Goal: Task Accomplishment & Management: Use online tool/utility

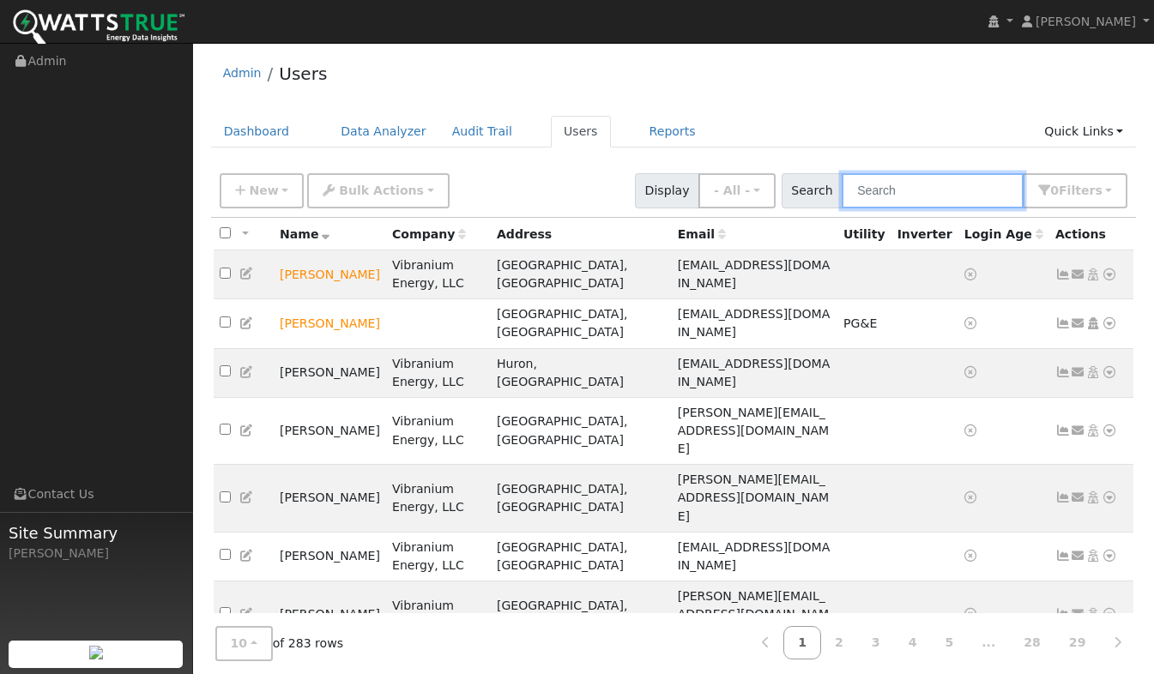
click at [916, 194] on input "text" at bounding box center [932, 190] width 182 height 35
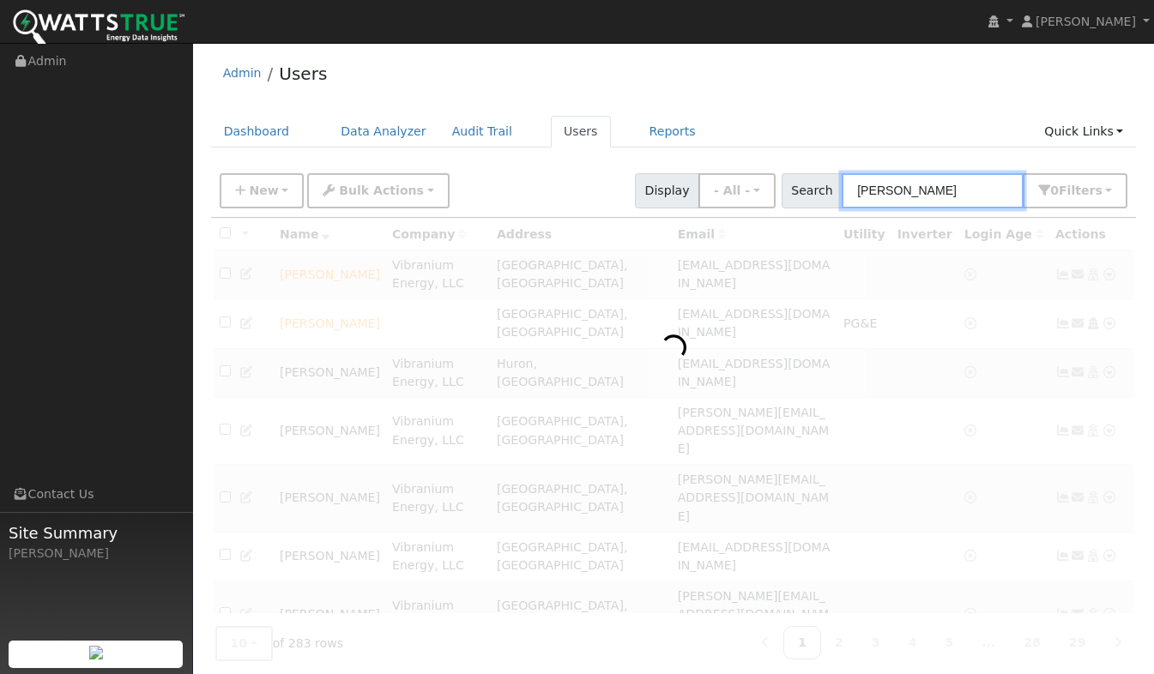
type input "Charlie"
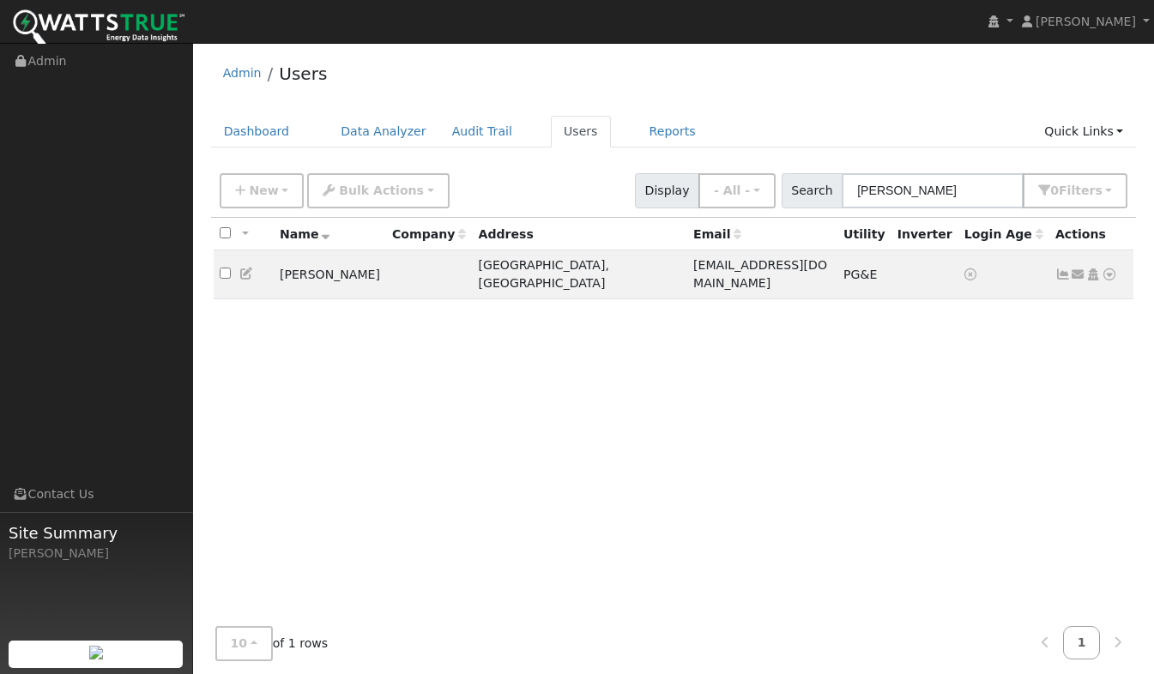
click at [1110, 273] on icon at bounding box center [1108, 274] width 15 height 12
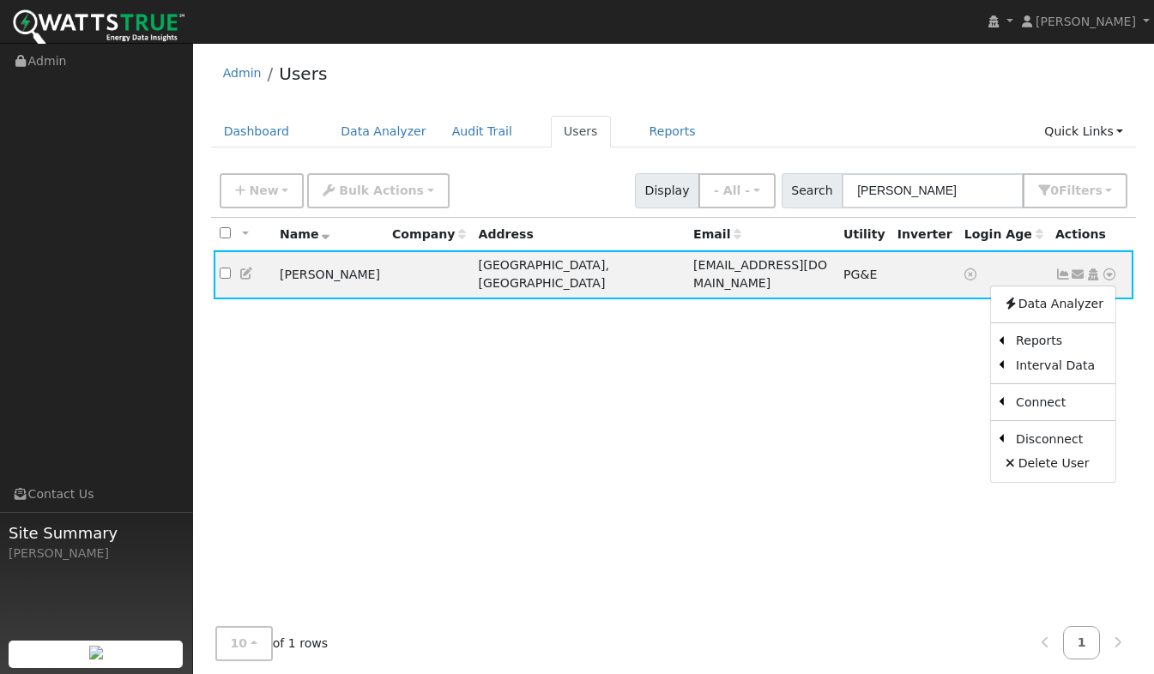
click at [0, 0] on link "Scenario" at bounding box center [0, 0] width 0 height 0
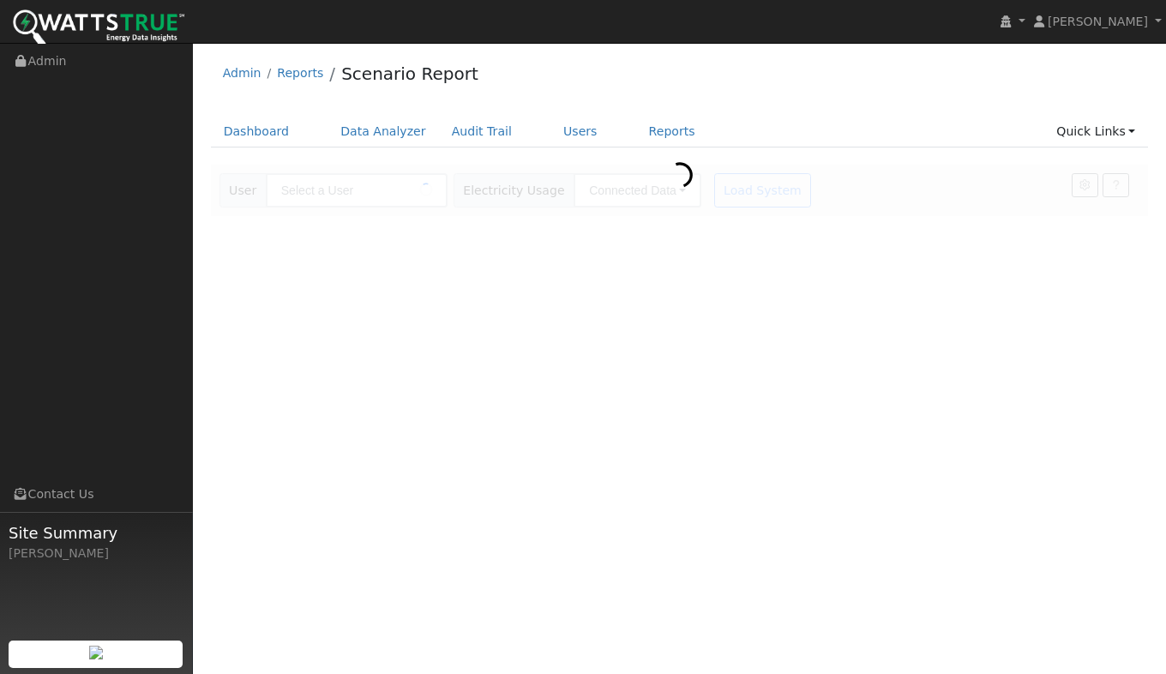
type input "[PERSON_NAME]"
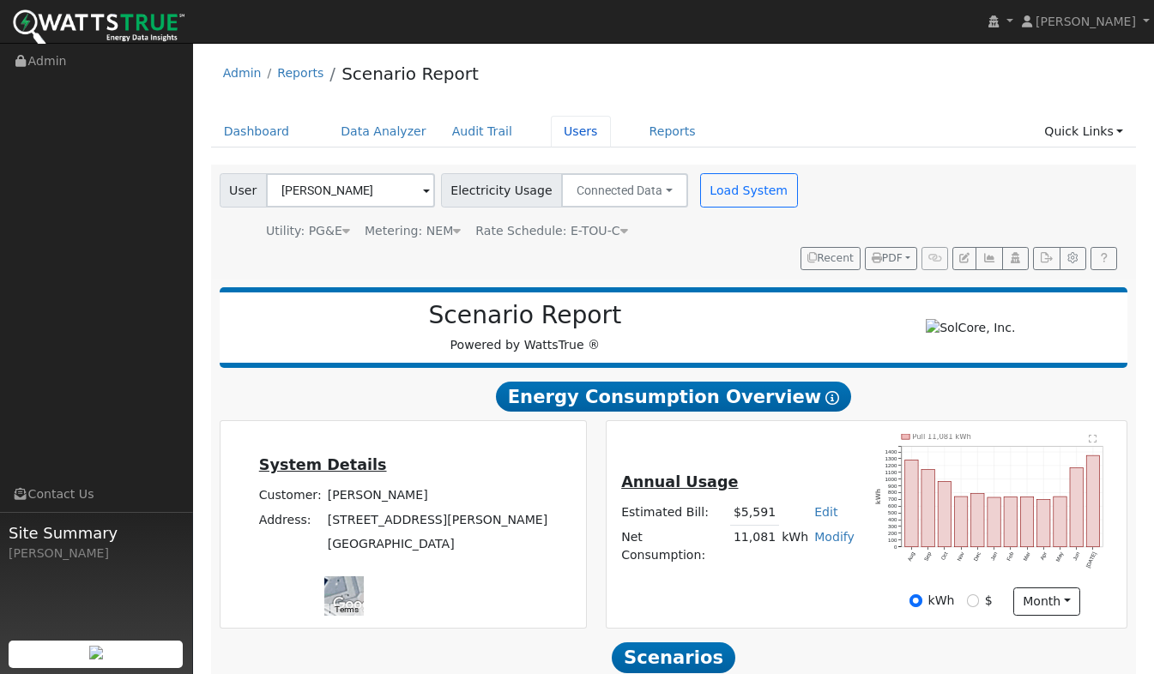
click at [562, 141] on link "Users" at bounding box center [581, 132] width 60 height 32
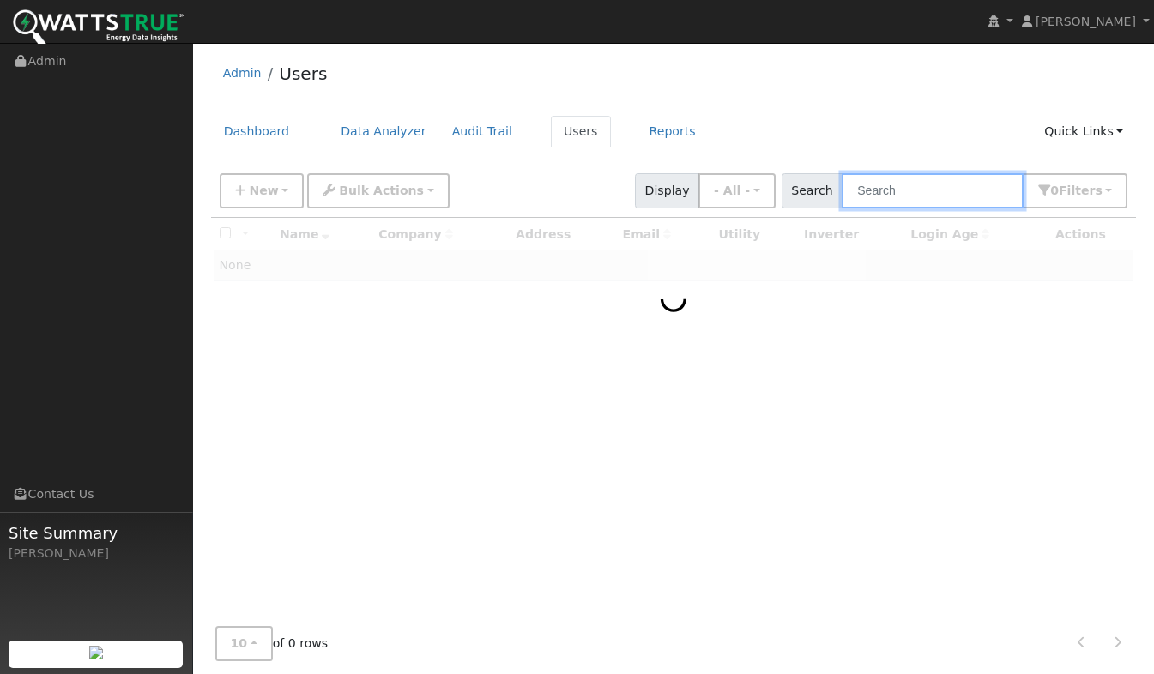
click at [931, 194] on input "text" at bounding box center [932, 190] width 182 height 35
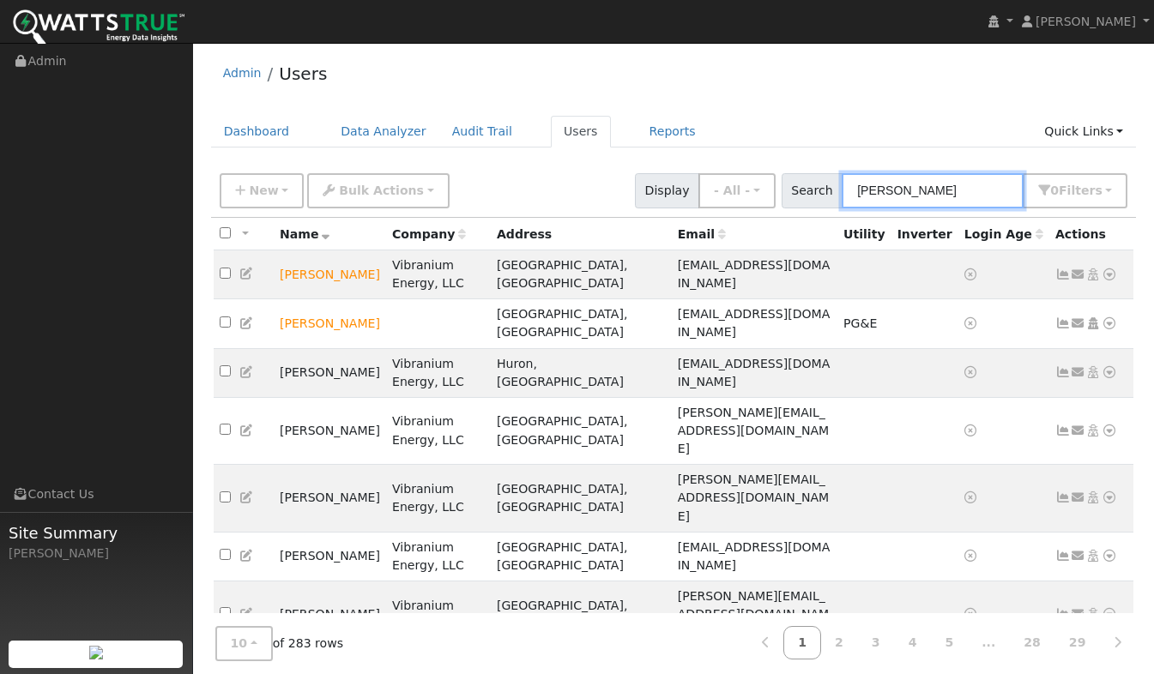
type input "Smith"
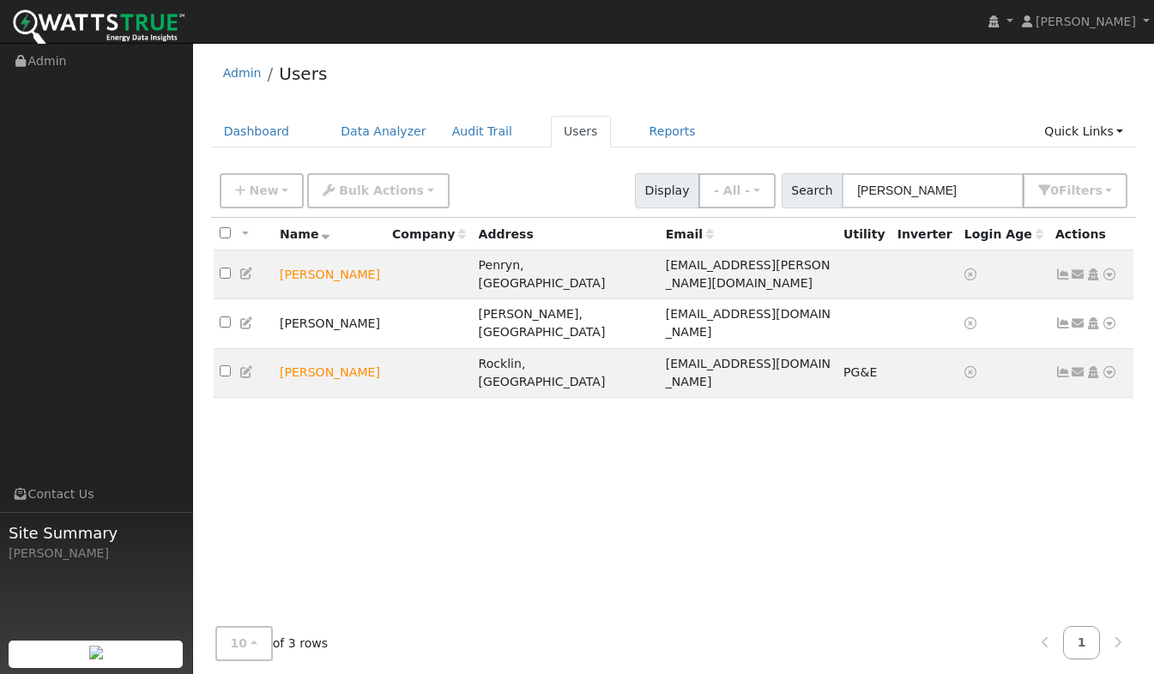
click at [1112, 317] on icon at bounding box center [1108, 323] width 15 height 12
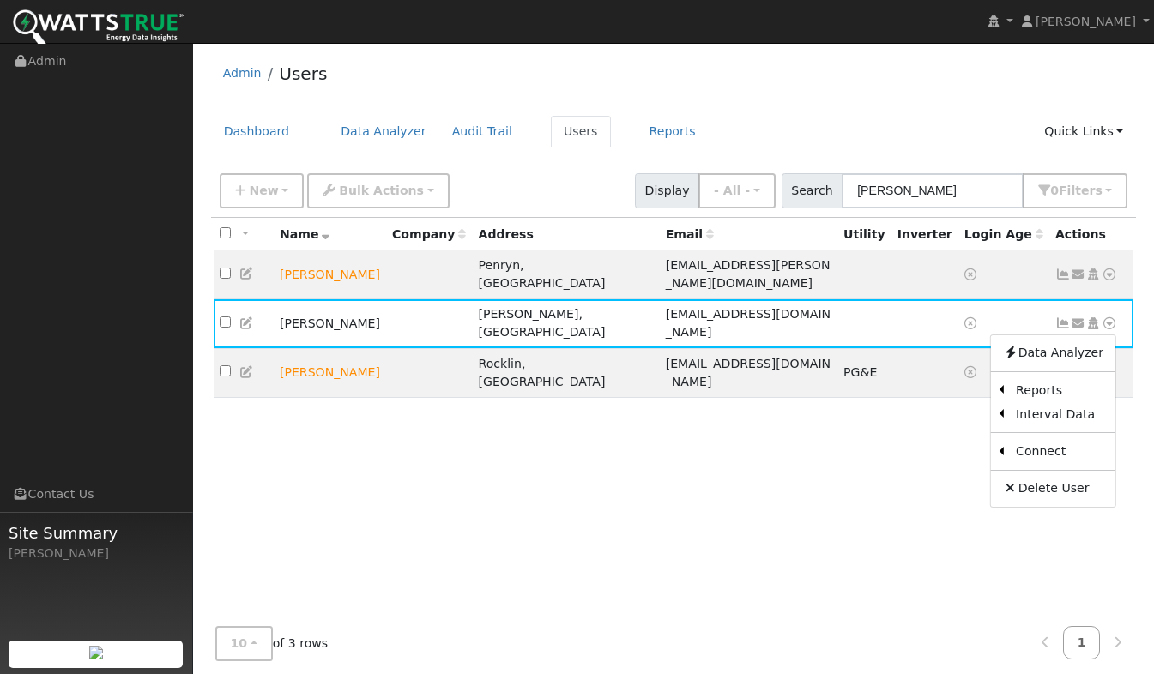
click at [0, 0] on link "Utility" at bounding box center [0, 0] width 0 height 0
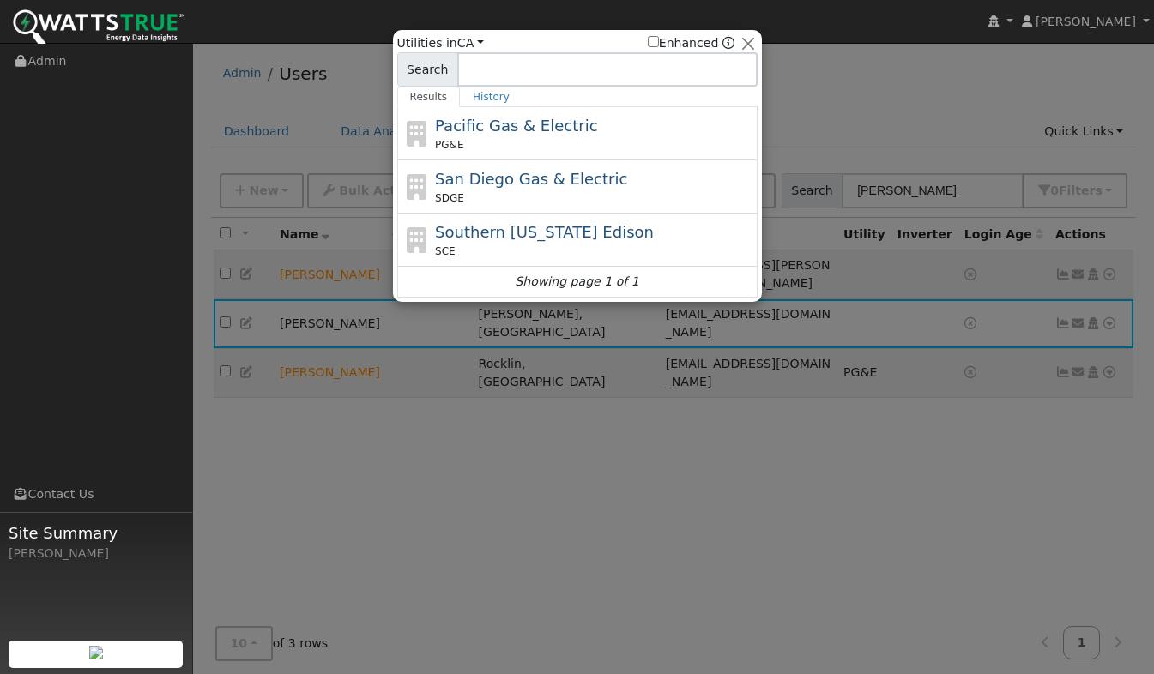
click at [478, 160] on div "Pacific Gas & Electric PG&E" at bounding box center [577, 186] width 360 height 53
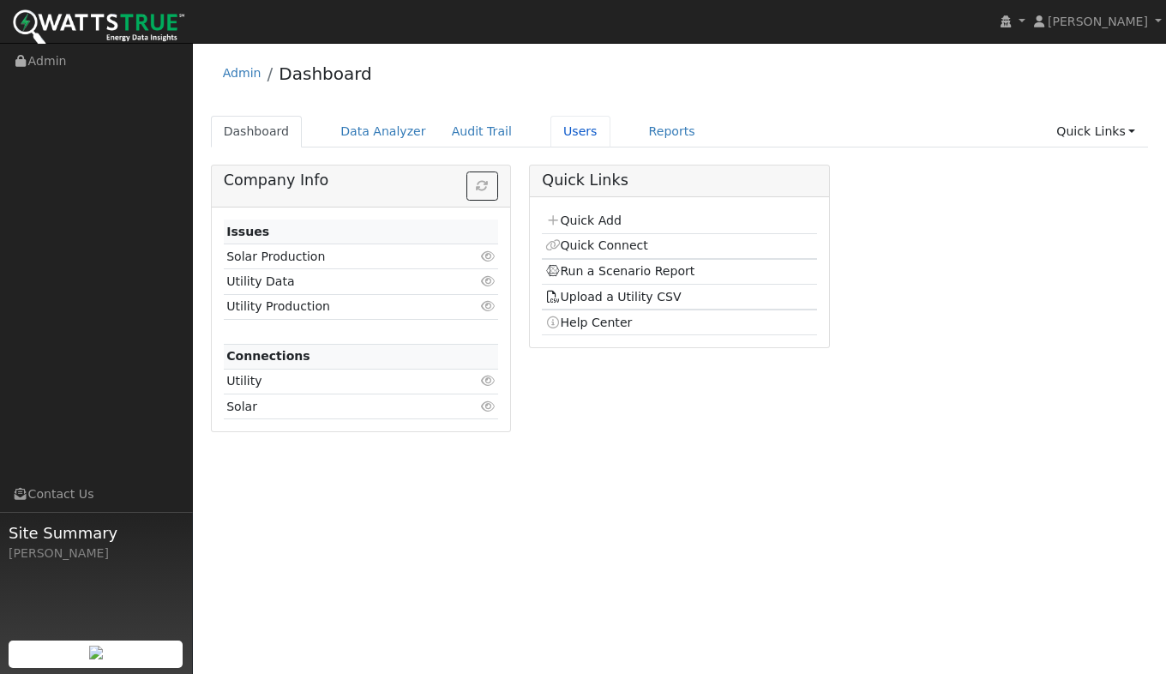
click at [551, 137] on link "Users" at bounding box center [581, 132] width 60 height 32
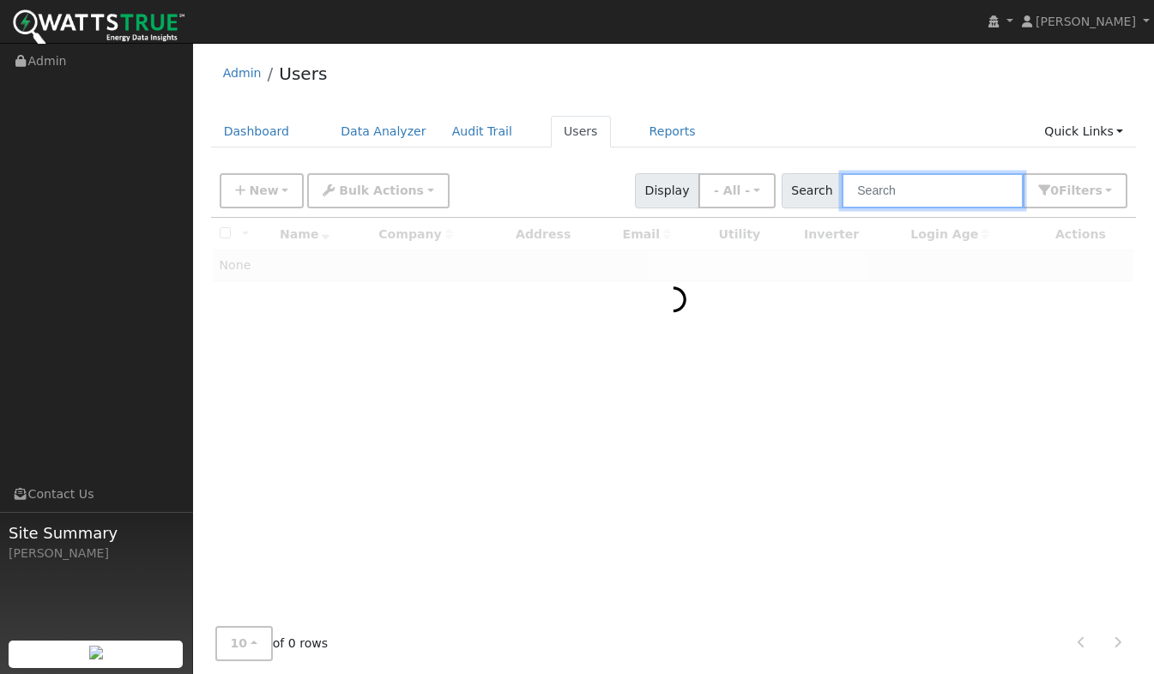
click at [917, 188] on input "text" at bounding box center [932, 190] width 182 height 35
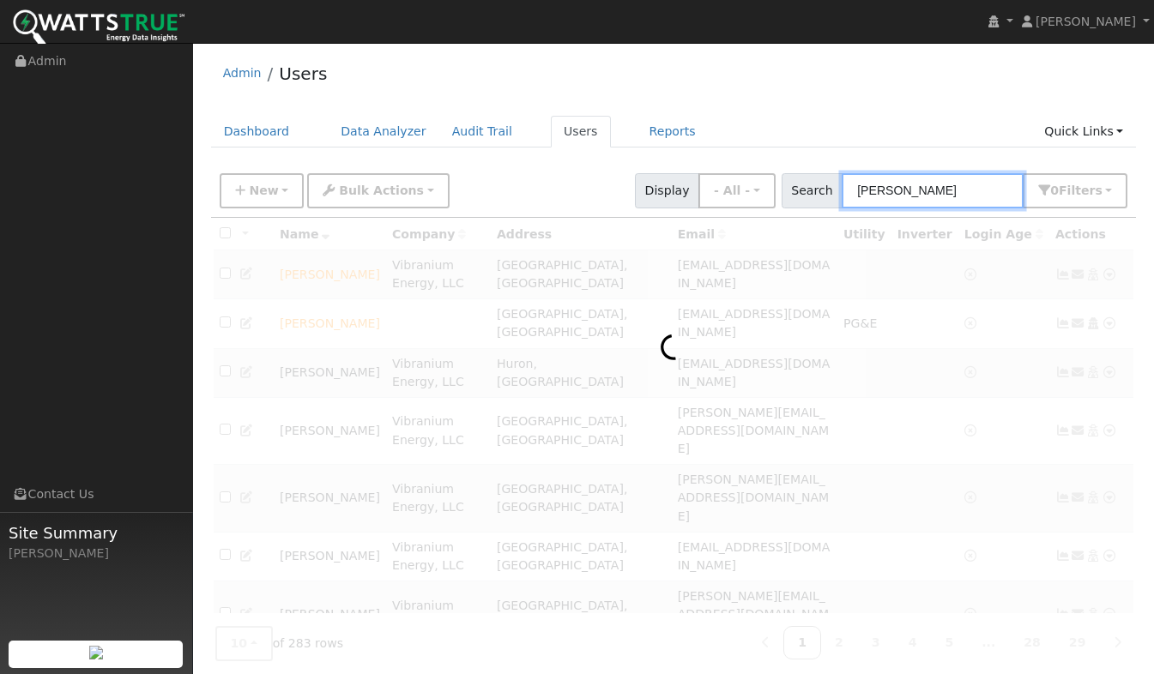
type input "smith"
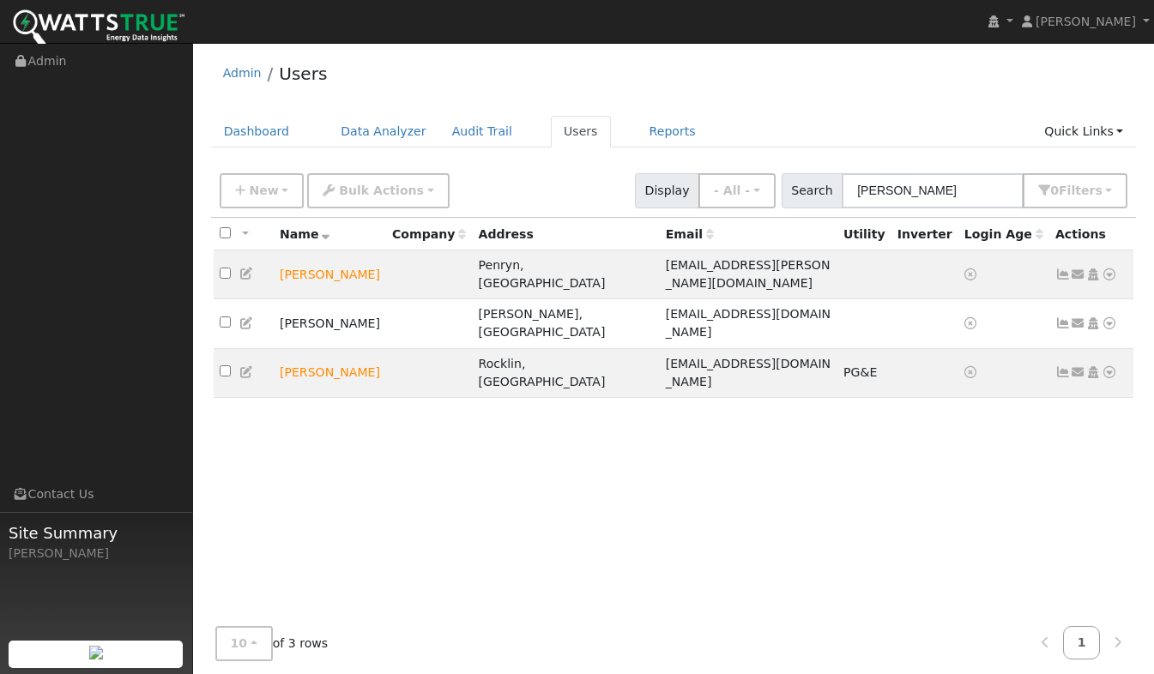
click at [1108, 317] on icon at bounding box center [1108, 323] width 15 height 12
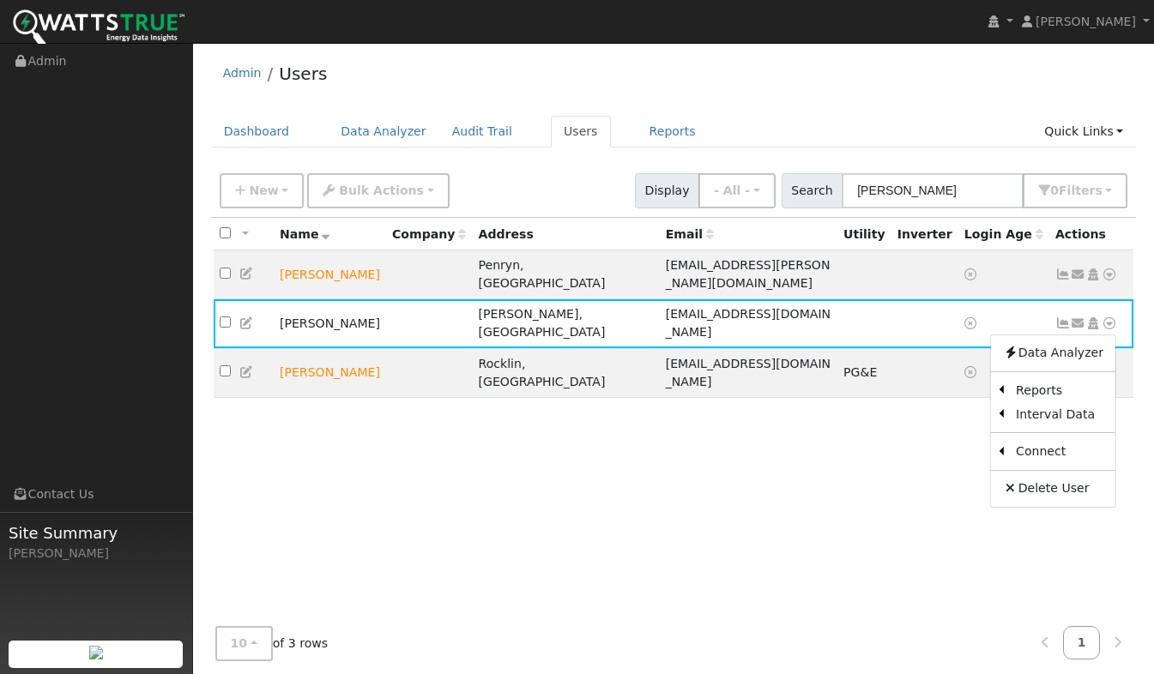
click at [0, 0] on link "Utility" at bounding box center [0, 0] width 0 height 0
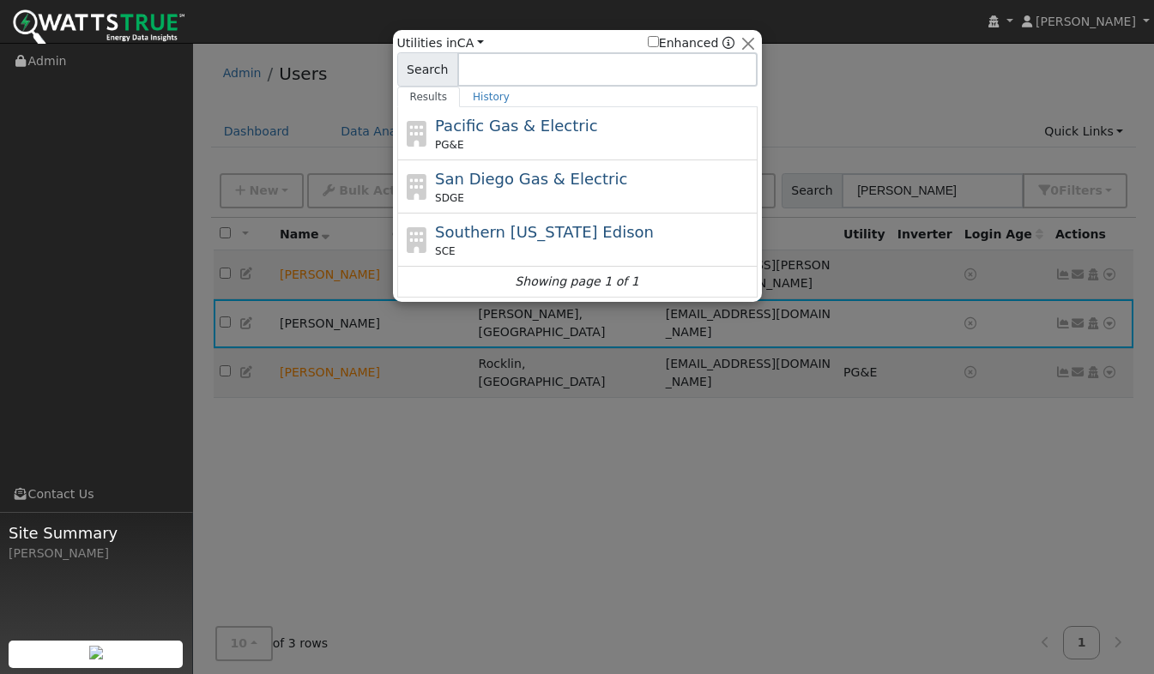
click at [524, 139] on div "PG&E" at bounding box center [594, 144] width 318 height 15
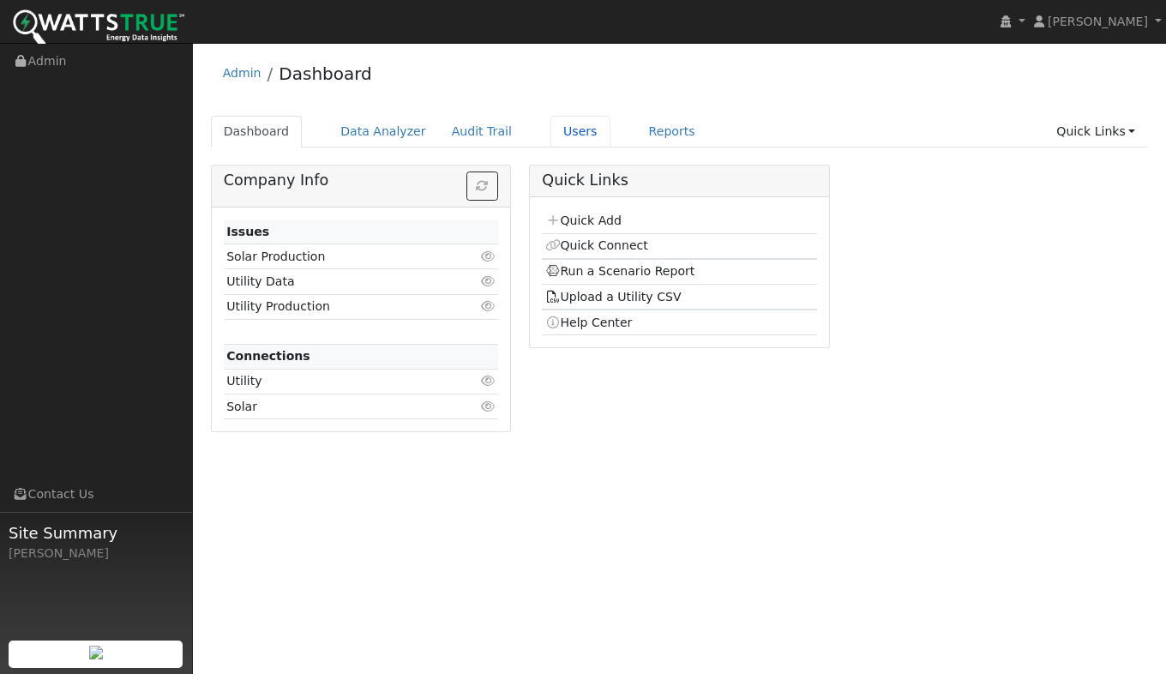
click at [551, 137] on link "Users" at bounding box center [581, 132] width 60 height 32
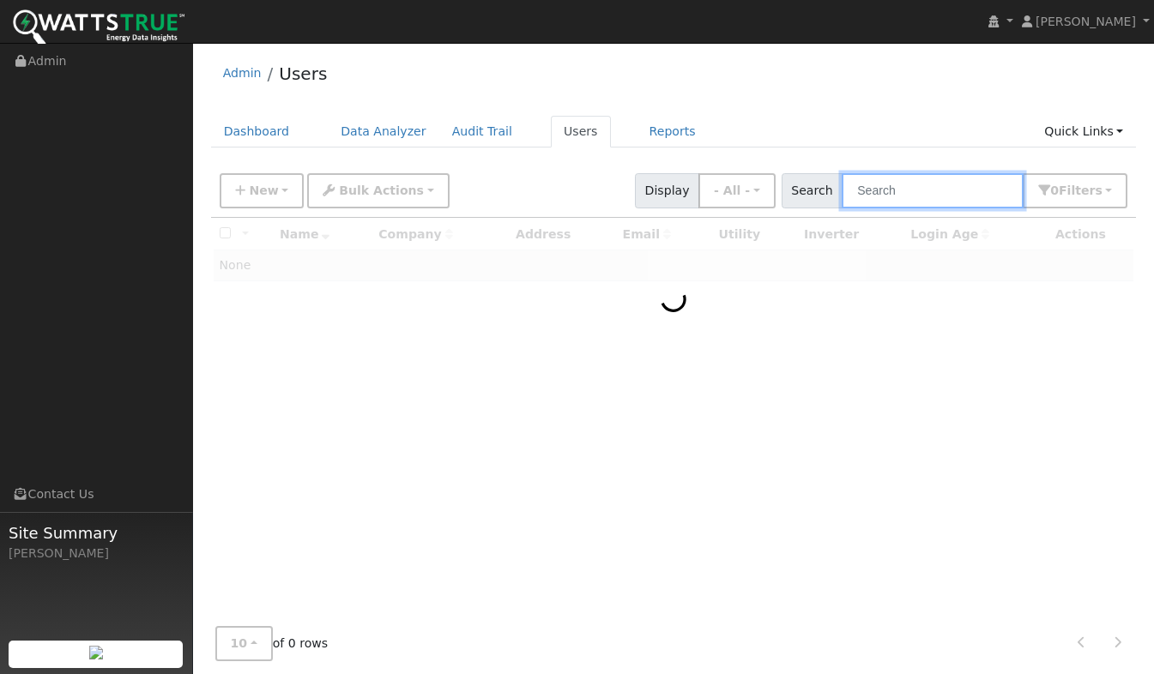
click at [898, 189] on input "text" at bounding box center [932, 190] width 182 height 35
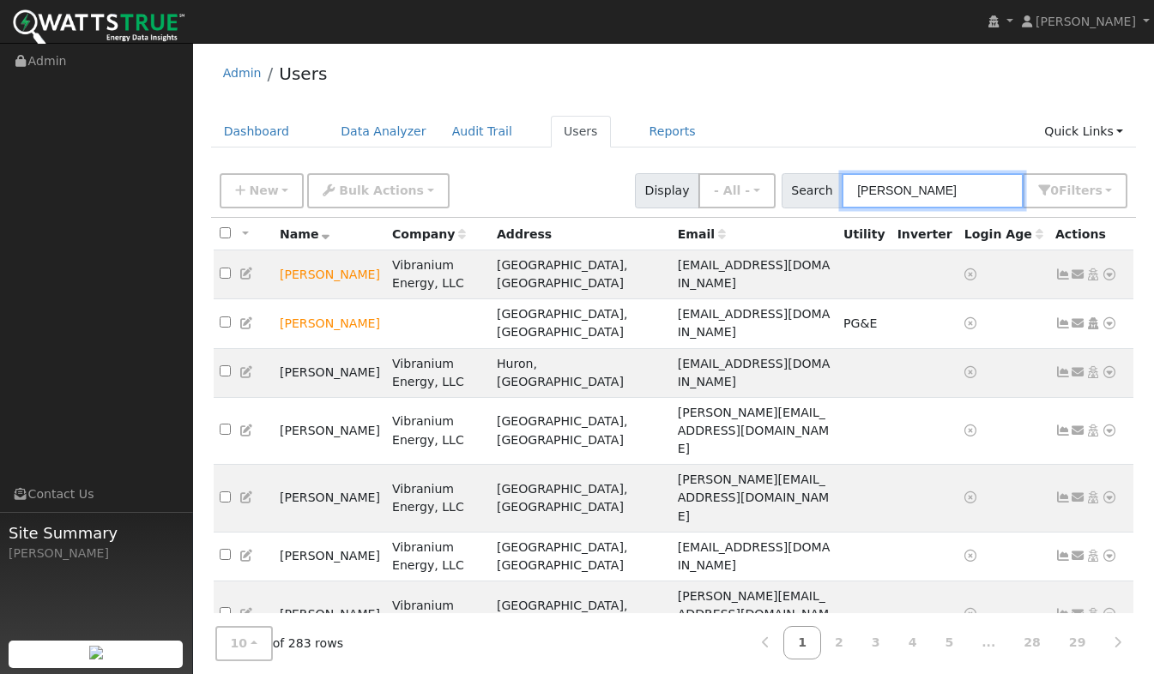
type input "[PERSON_NAME]"
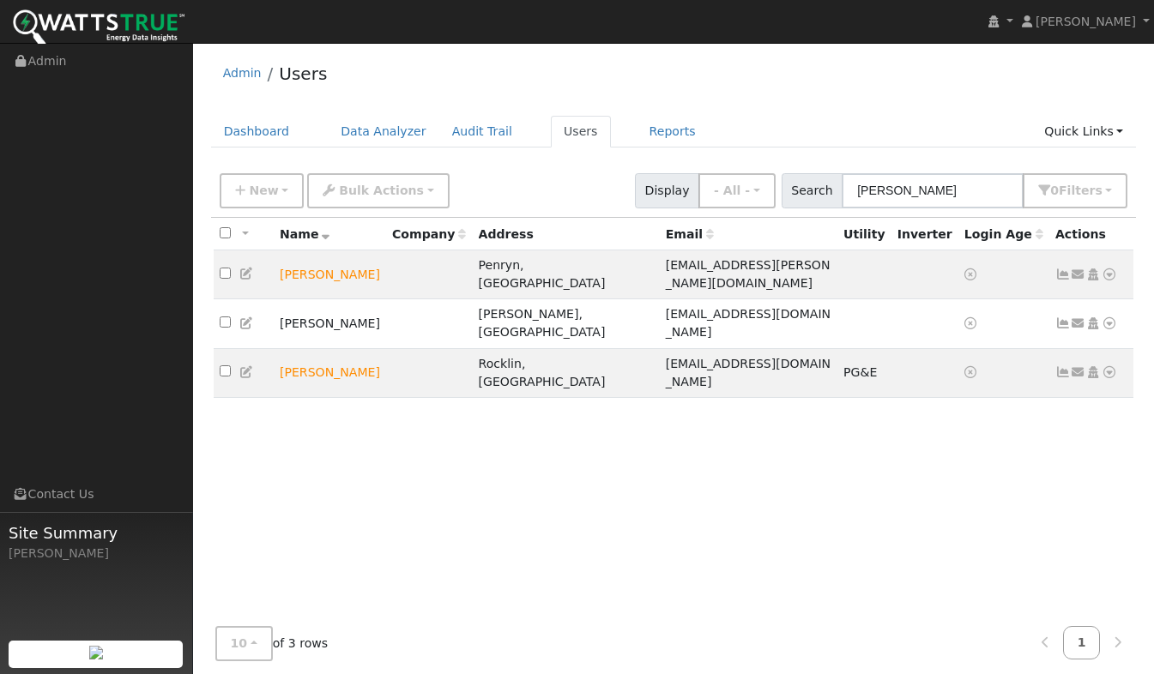
click at [325, 304] on td "[PERSON_NAME]" at bounding box center [330, 323] width 112 height 49
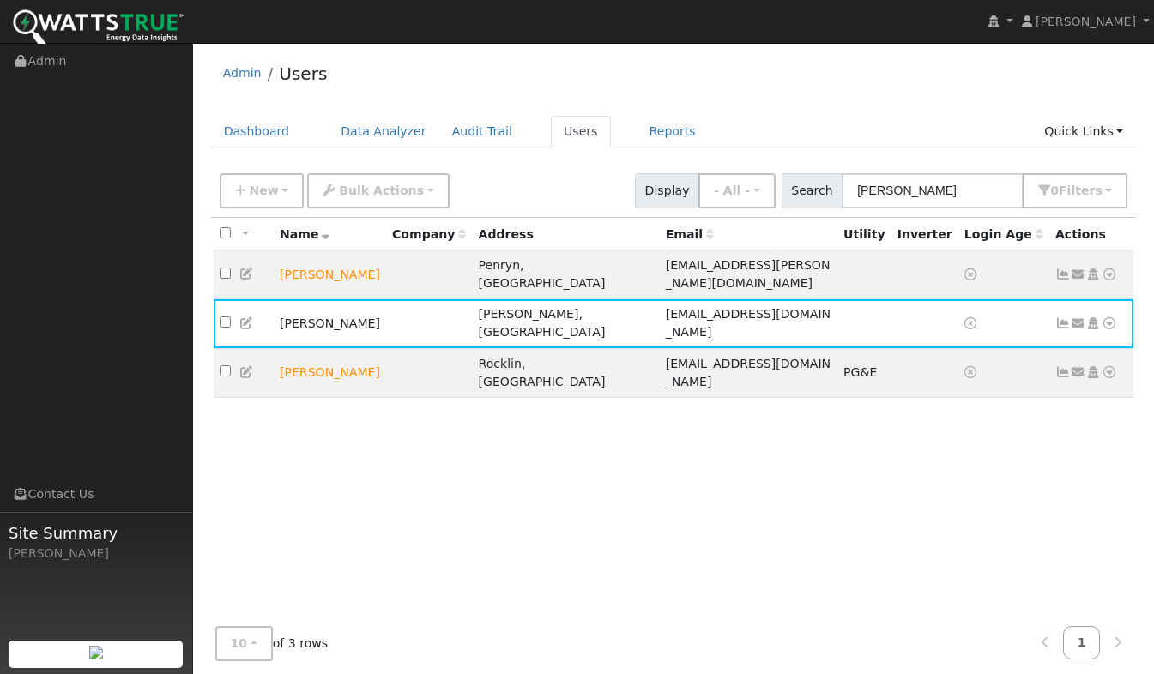
click at [1109, 315] on link at bounding box center [1108, 324] width 15 height 18
click at [0, 0] on link "Scenario" at bounding box center [0, 0] width 0 height 0
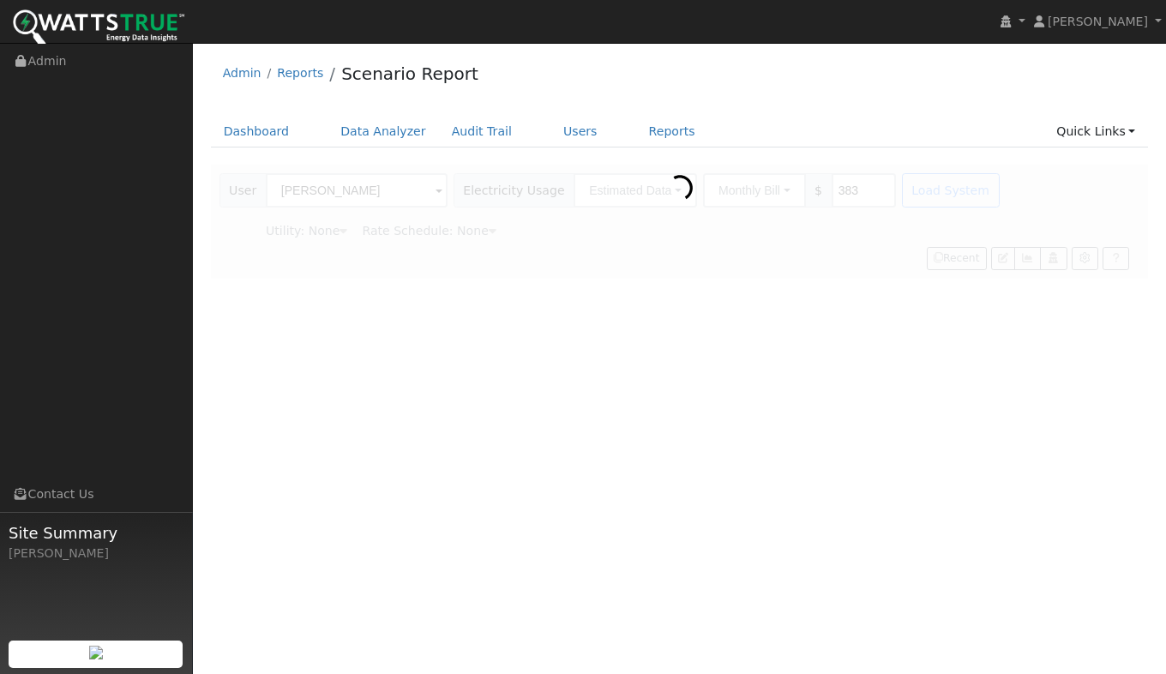
type input "Pacific Gas & Electric"
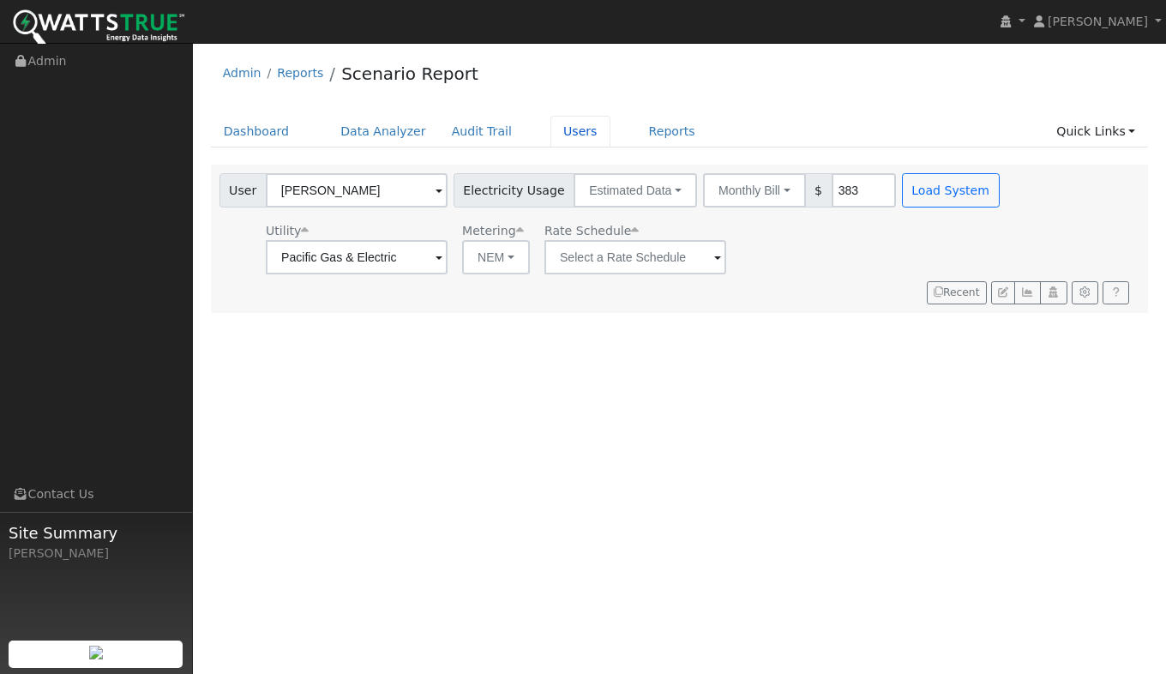
click at [554, 131] on link "Users" at bounding box center [581, 132] width 60 height 32
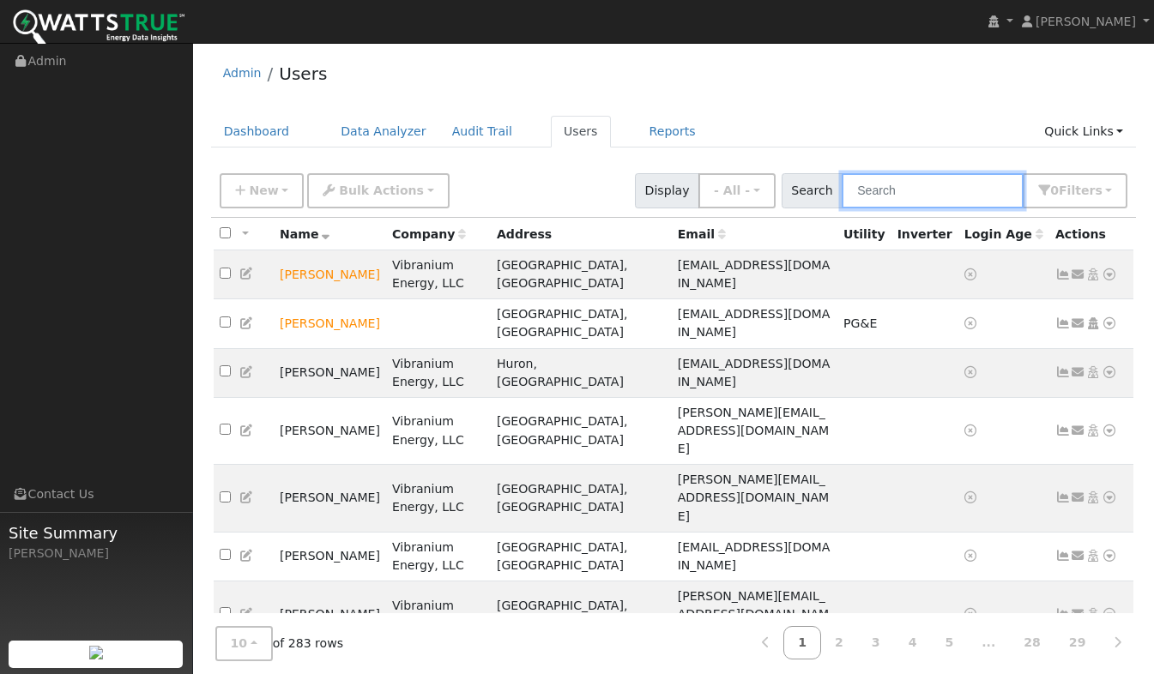
click at [901, 190] on input "text" at bounding box center [932, 190] width 182 height 35
type input "smith"
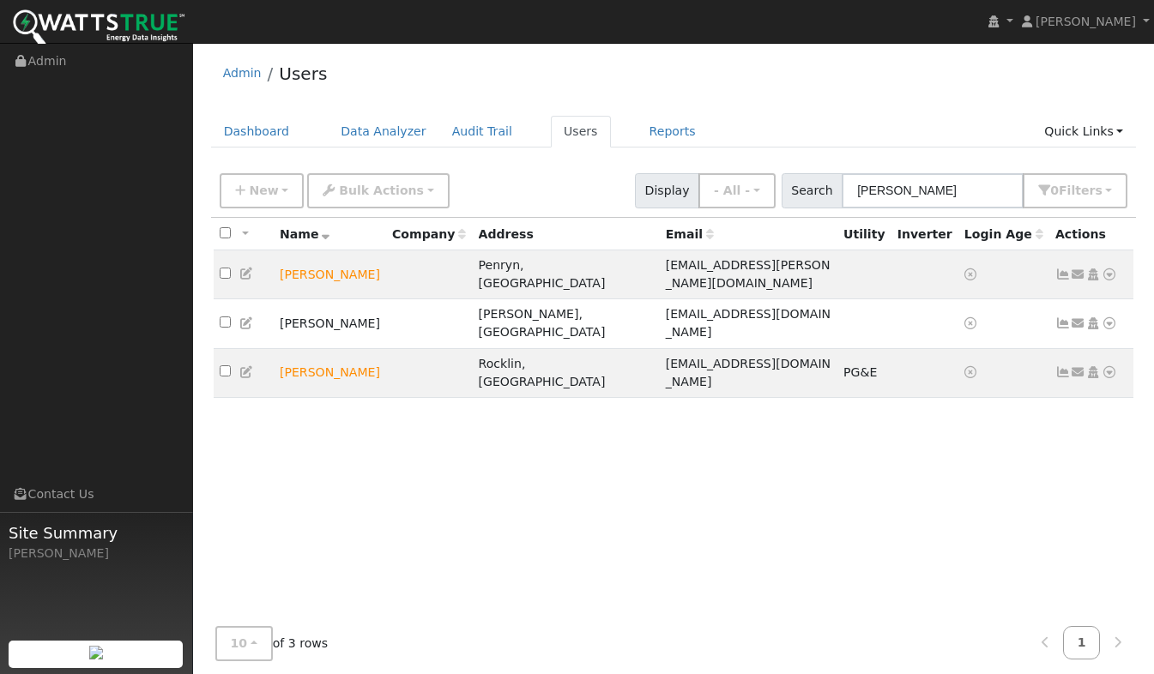
click at [1110, 317] on icon at bounding box center [1108, 323] width 15 height 12
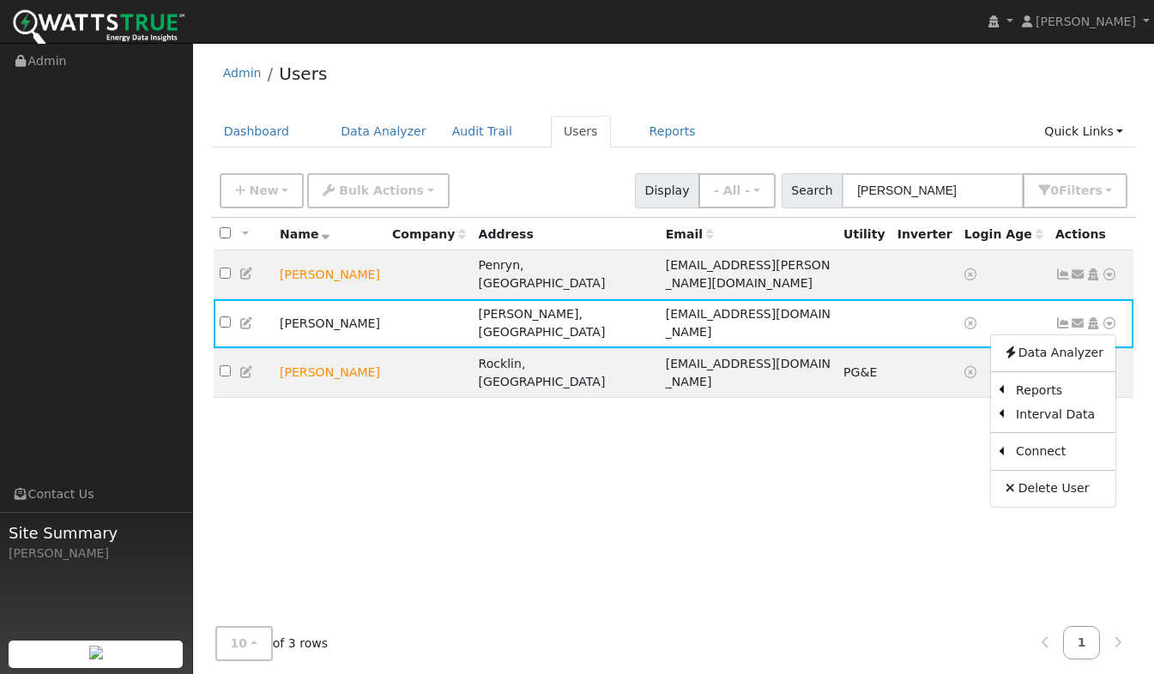
click at [0, 0] on link "Utility" at bounding box center [0, 0] width 0 height 0
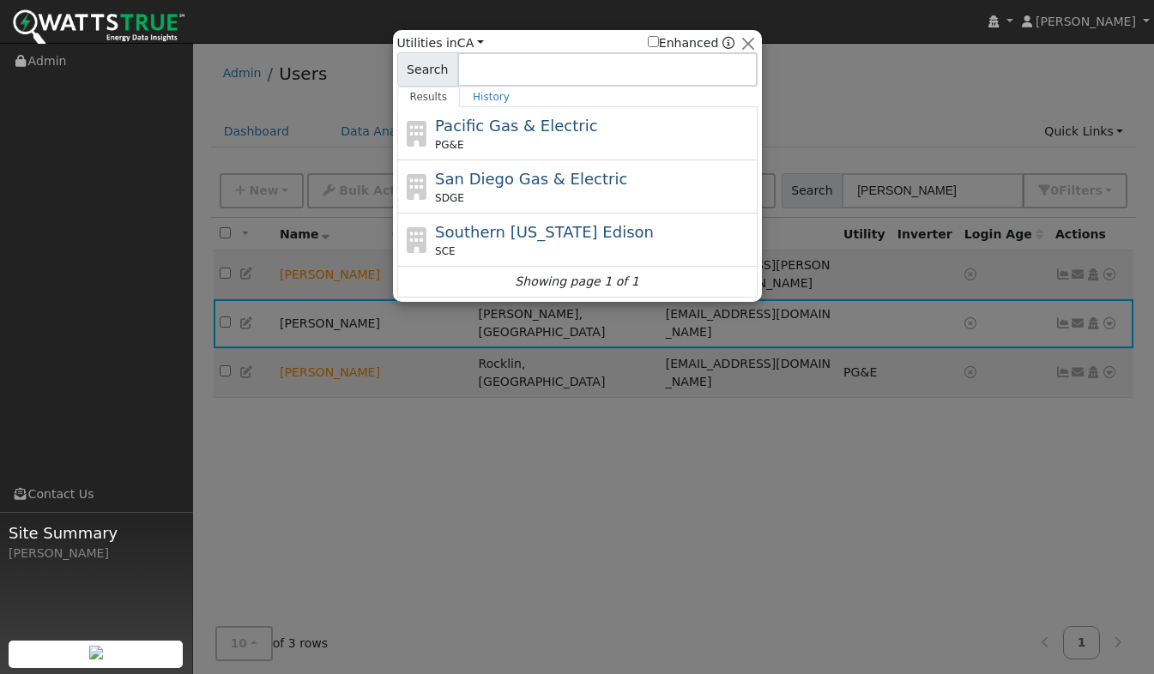
click at [528, 133] on span "Pacific Gas & Electric" at bounding box center [516, 126] width 162 height 18
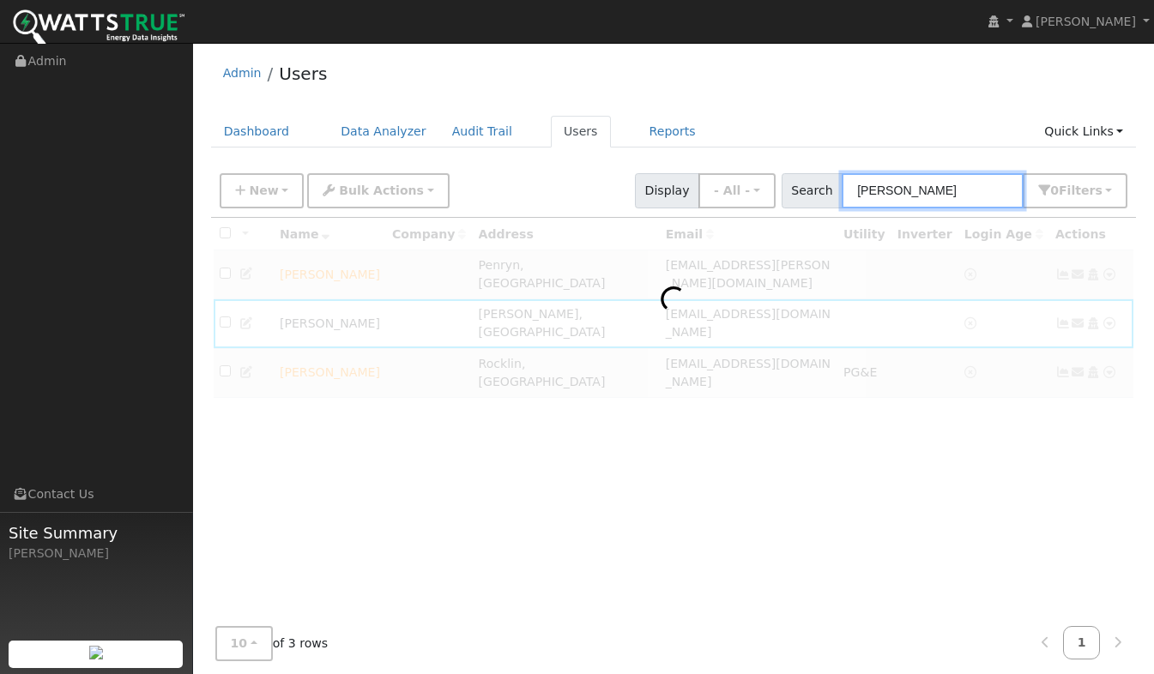
drag, startPoint x: 908, startPoint y: 188, endPoint x: 836, endPoint y: 196, distance: 72.6
click at [865, 194] on input "smith" at bounding box center [932, 190] width 182 height 35
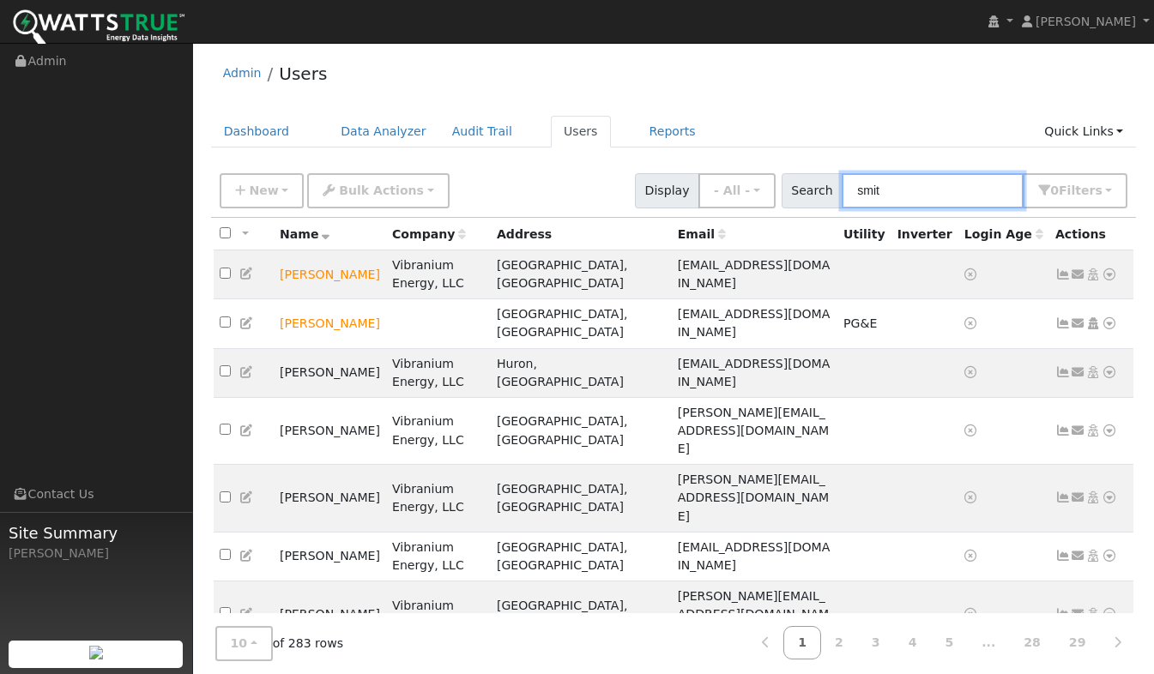
type input "smith"
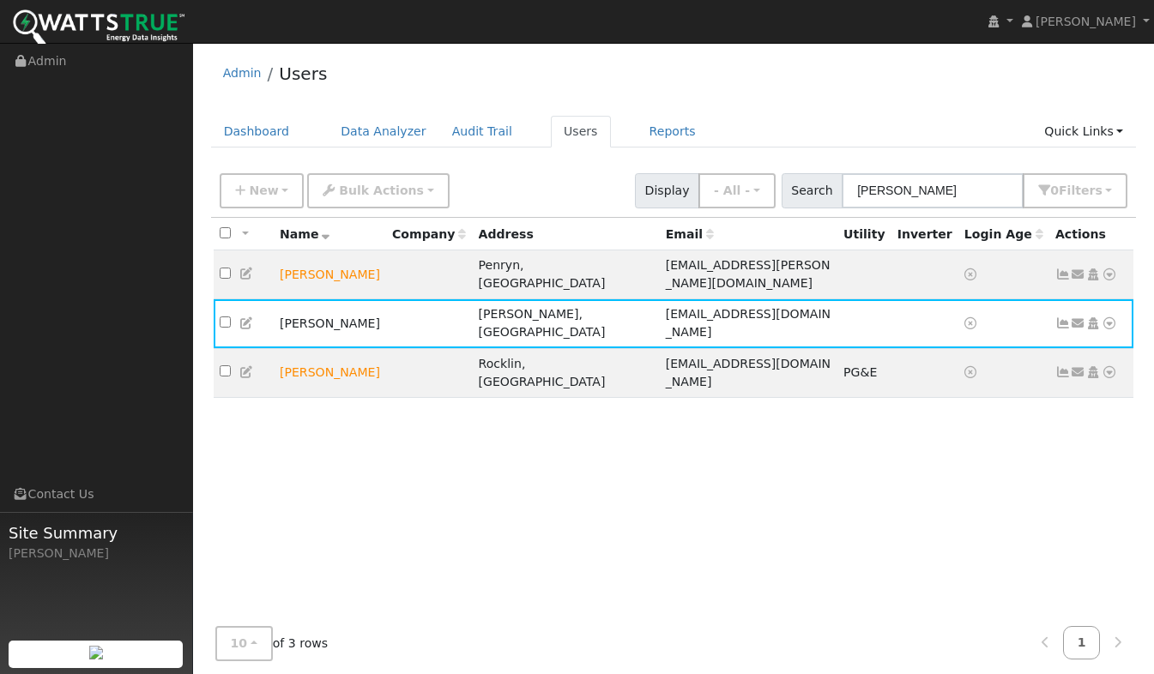
click at [558, 127] on link "Users" at bounding box center [581, 132] width 60 height 32
click at [551, 136] on link "Users" at bounding box center [581, 132] width 60 height 32
drag, startPoint x: 919, startPoint y: 186, endPoint x: 770, endPoint y: 208, distance: 150.9
click at [769, 210] on div "New Add User Quick Add Quick Connect Quick Convert Lead Bulk Actions Send Email…" at bounding box center [673, 191] width 925 height 52
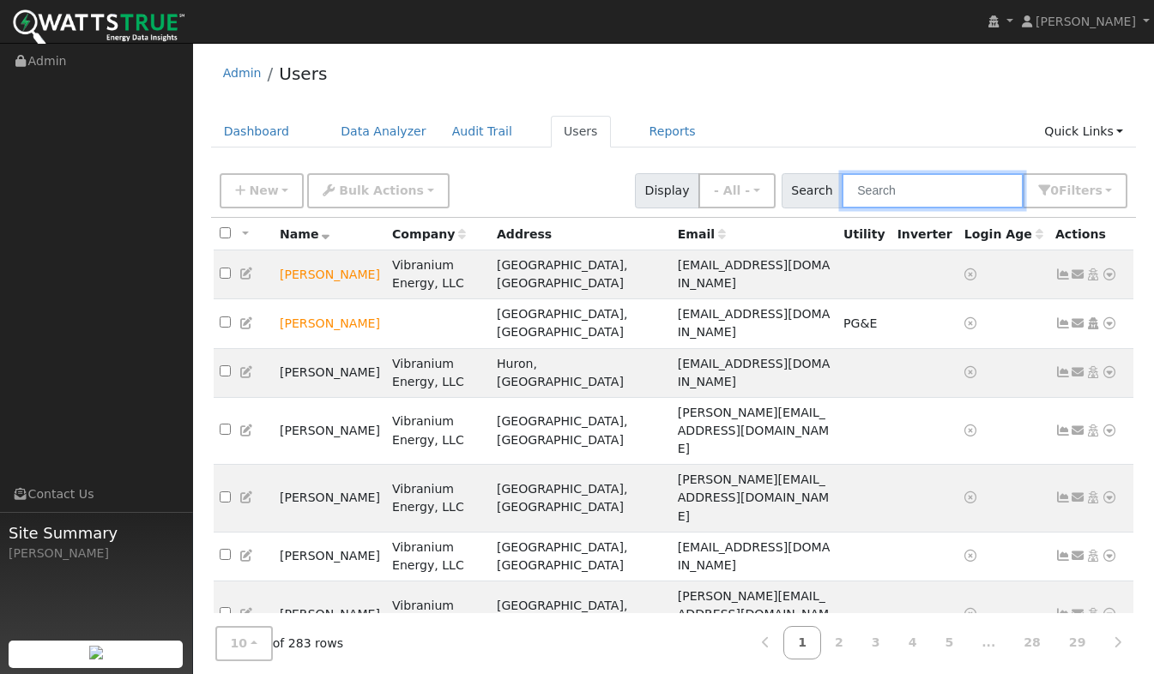
click at [884, 186] on input "text" at bounding box center [932, 190] width 182 height 35
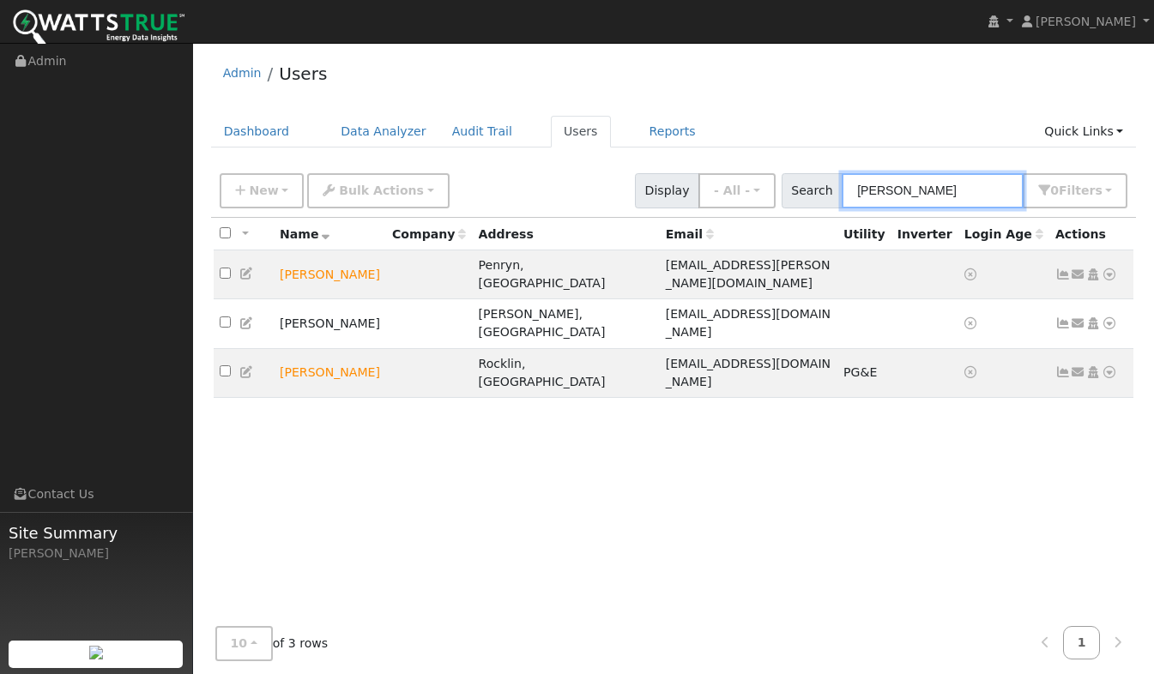
type input "[PERSON_NAME]"
click at [1107, 317] on icon at bounding box center [1108, 323] width 15 height 12
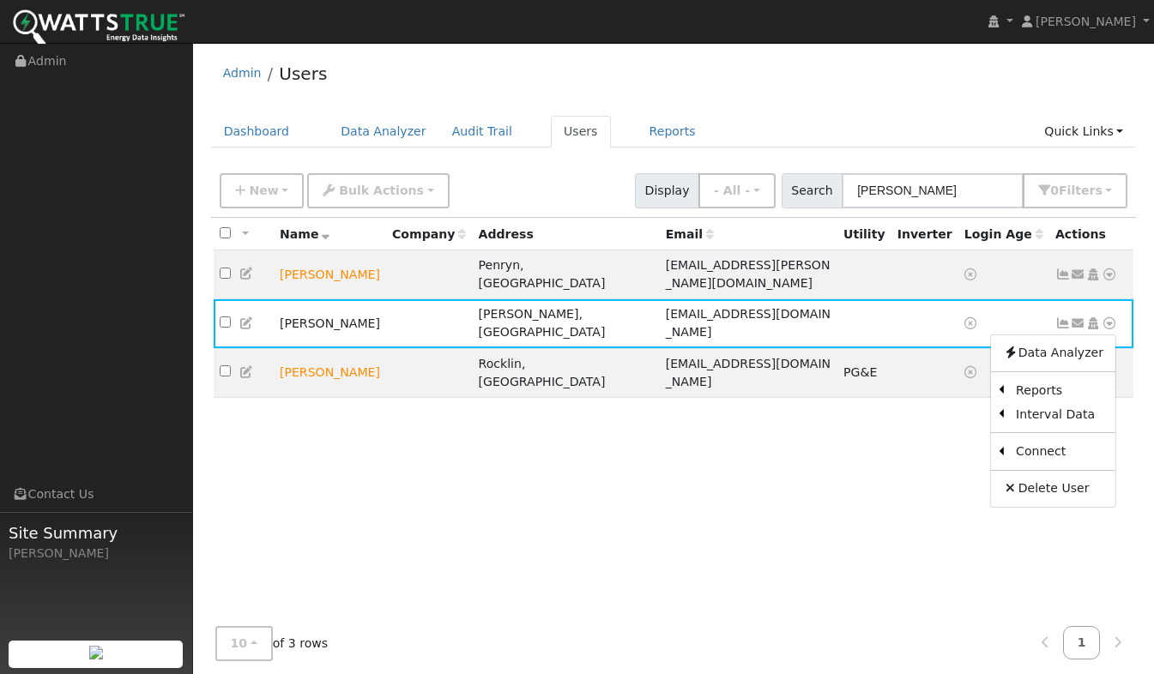
click at [0, 0] on icon at bounding box center [0, 0] width 0 height 0
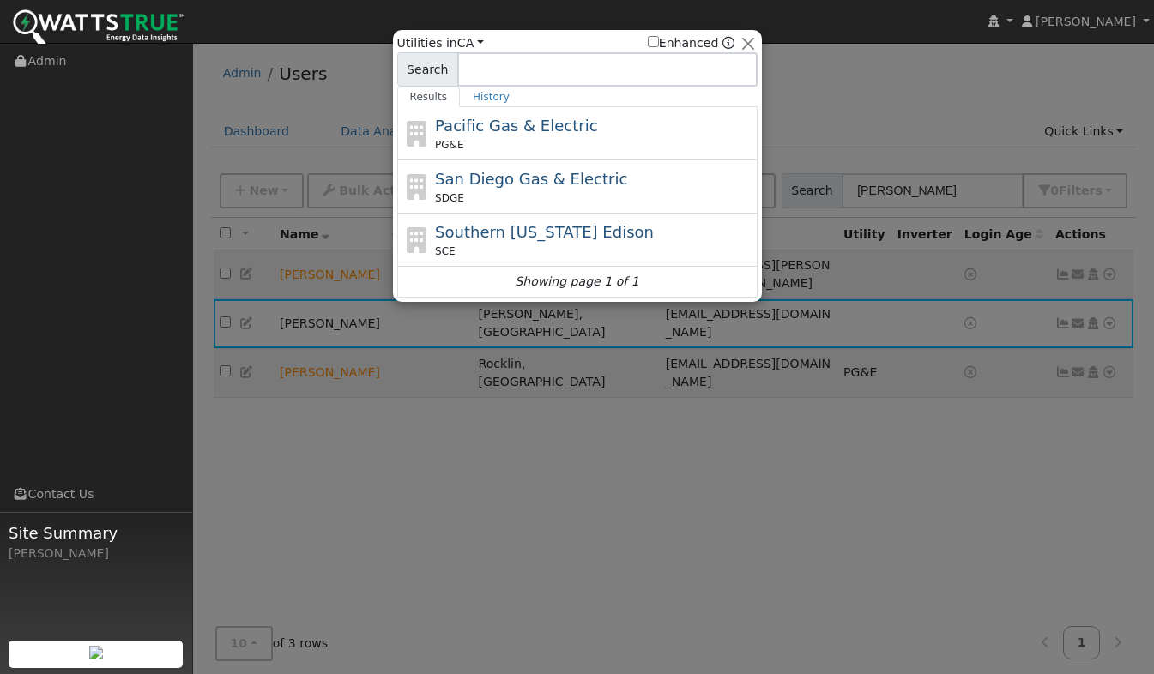
click at [510, 133] on span "Pacific Gas & Electric" at bounding box center [516, 126] width 162 height 18
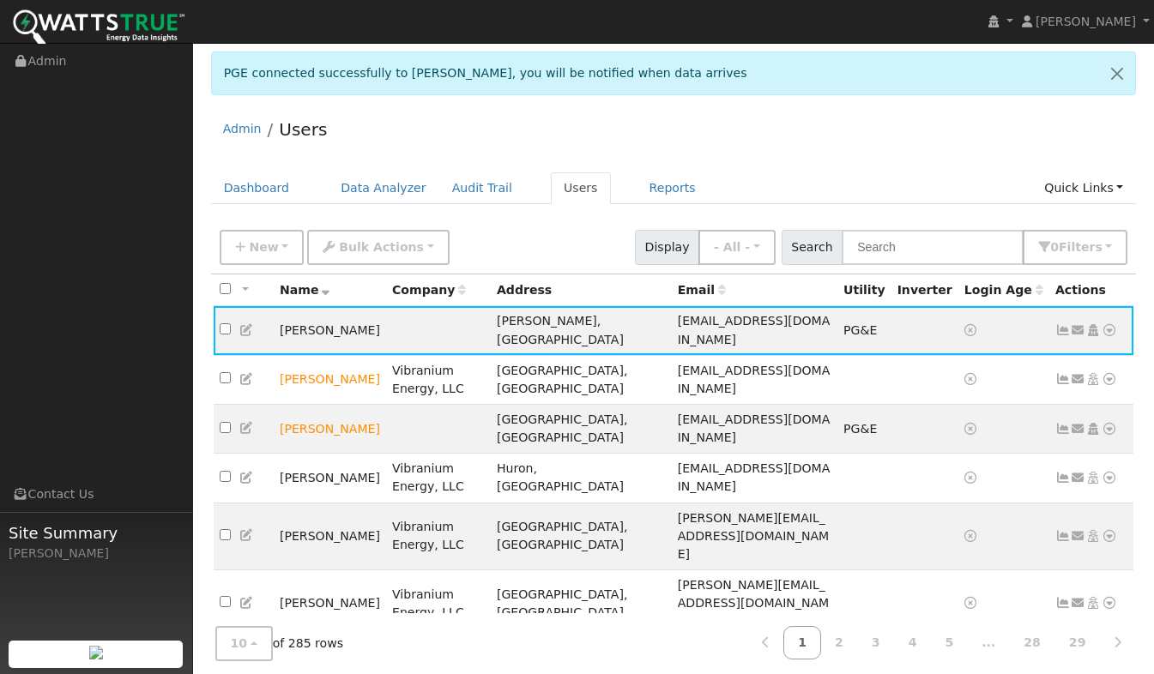
click at [1112, 324] on icon at bounding box center [1108, 330] width 15 height 12
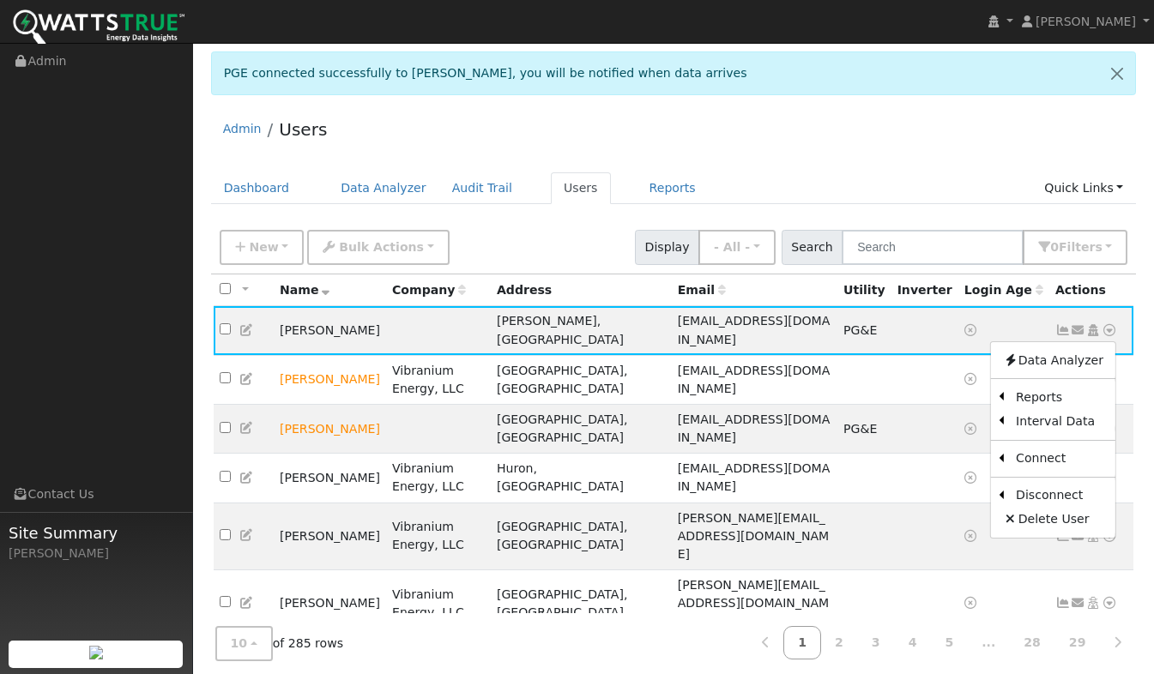
click at [0, 0] on link "Scenario" at bounding box center [0, 0] width 0 height 0
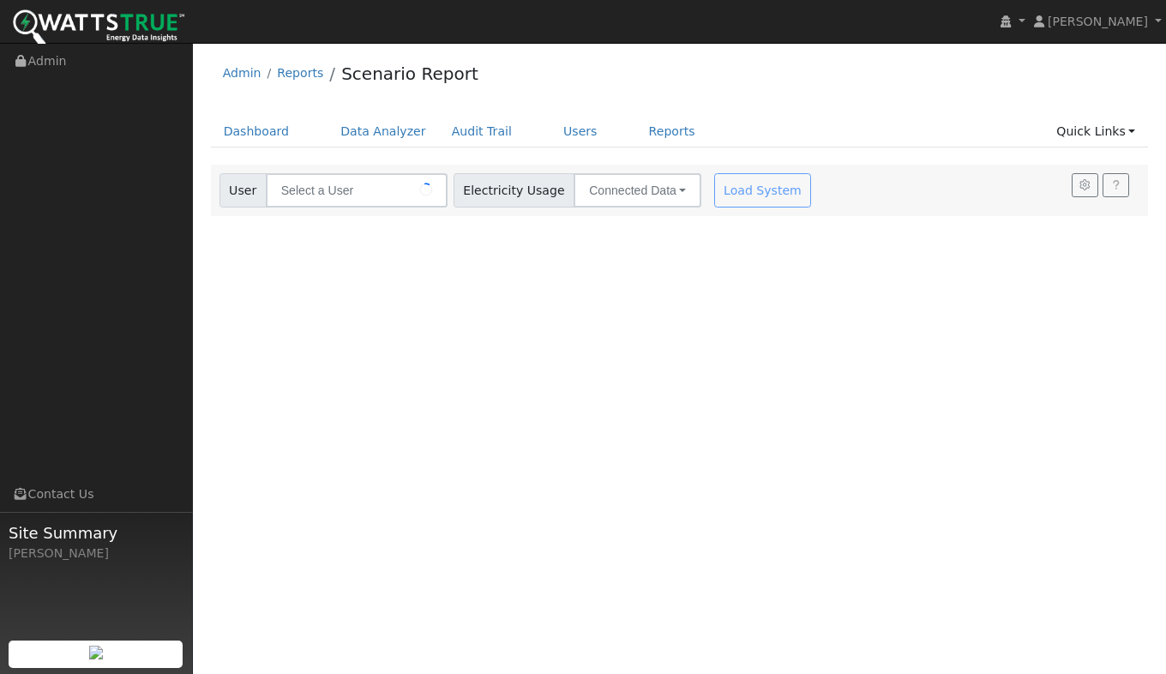
type input "[PERSON_NAME]"
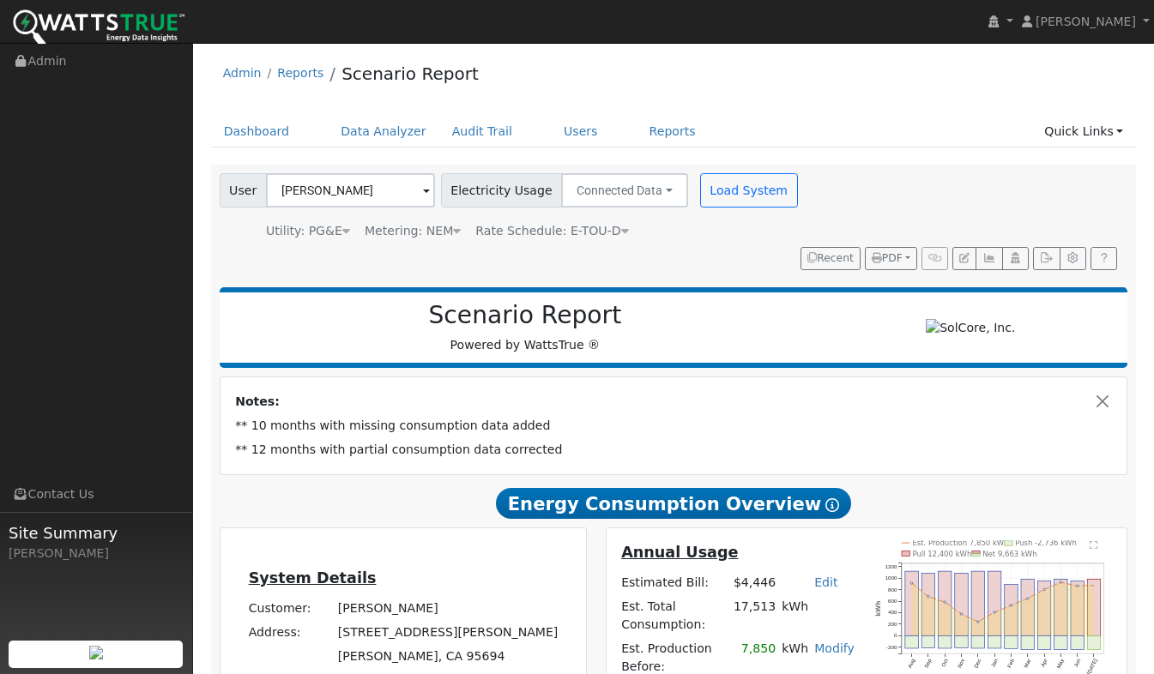
scroll to position [172, 0]
